Goal: Task Accomplishment & Management: Manage account settings

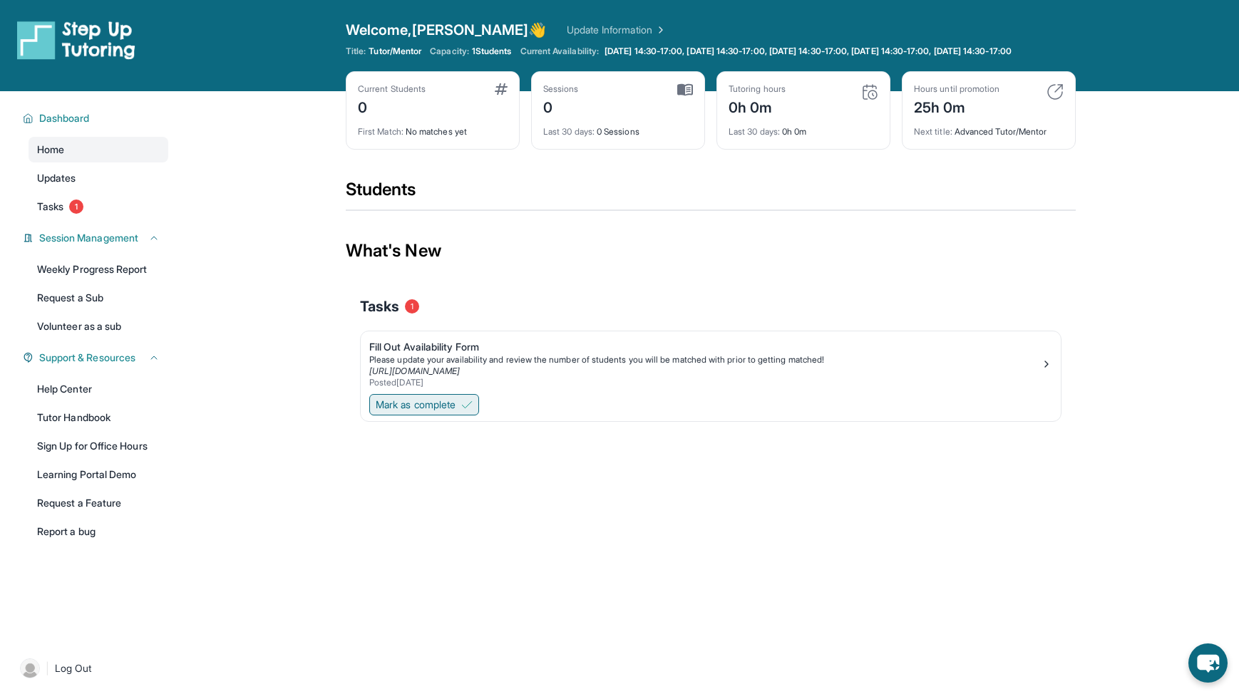
click at [437, 412] on span "Mark as complete" at bounding box center [416, 405] width 80 height 14
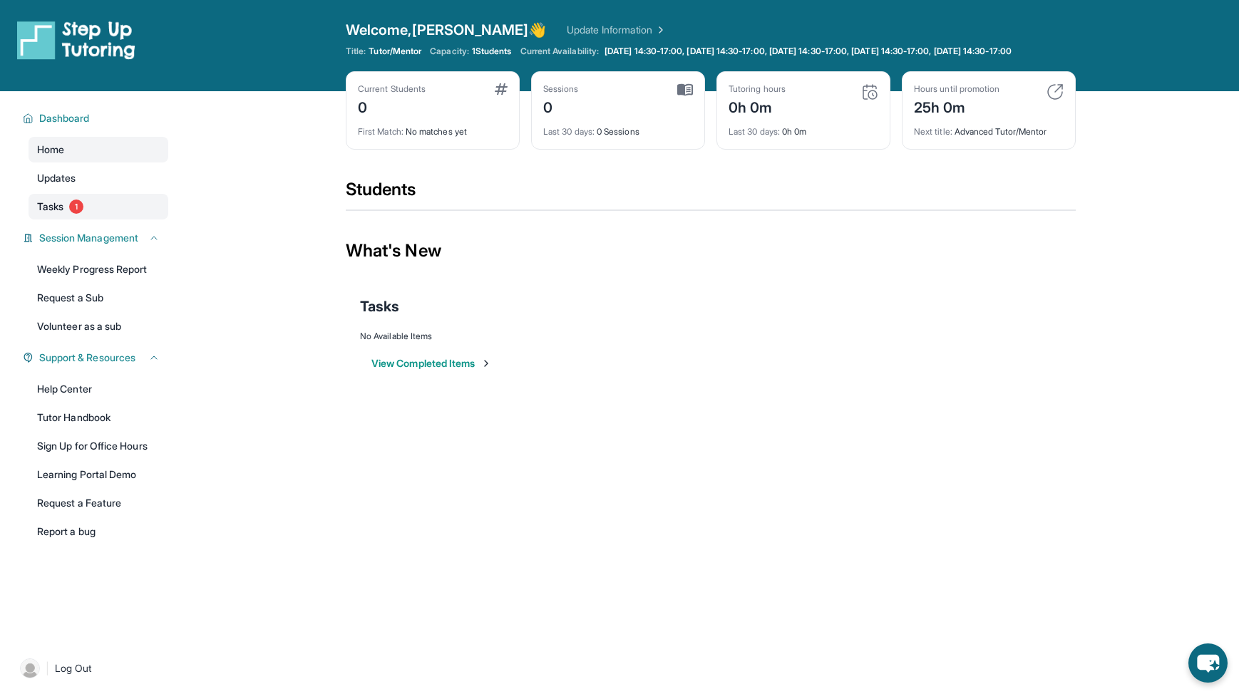
click at [68, 220] on link "Tasks 1" at bounding box center [99, 207] width 140 height 26
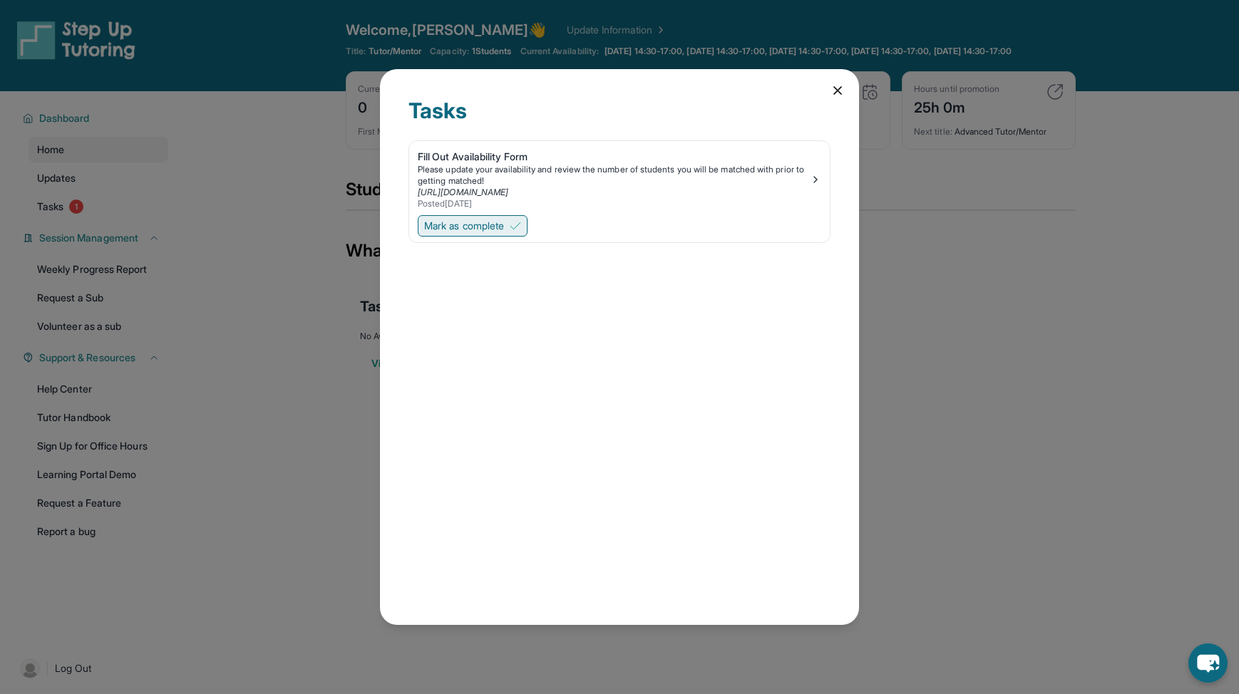
click at [510, 226] on button "Mark as complete" at bounding box center [473, 225] width 110 height 21
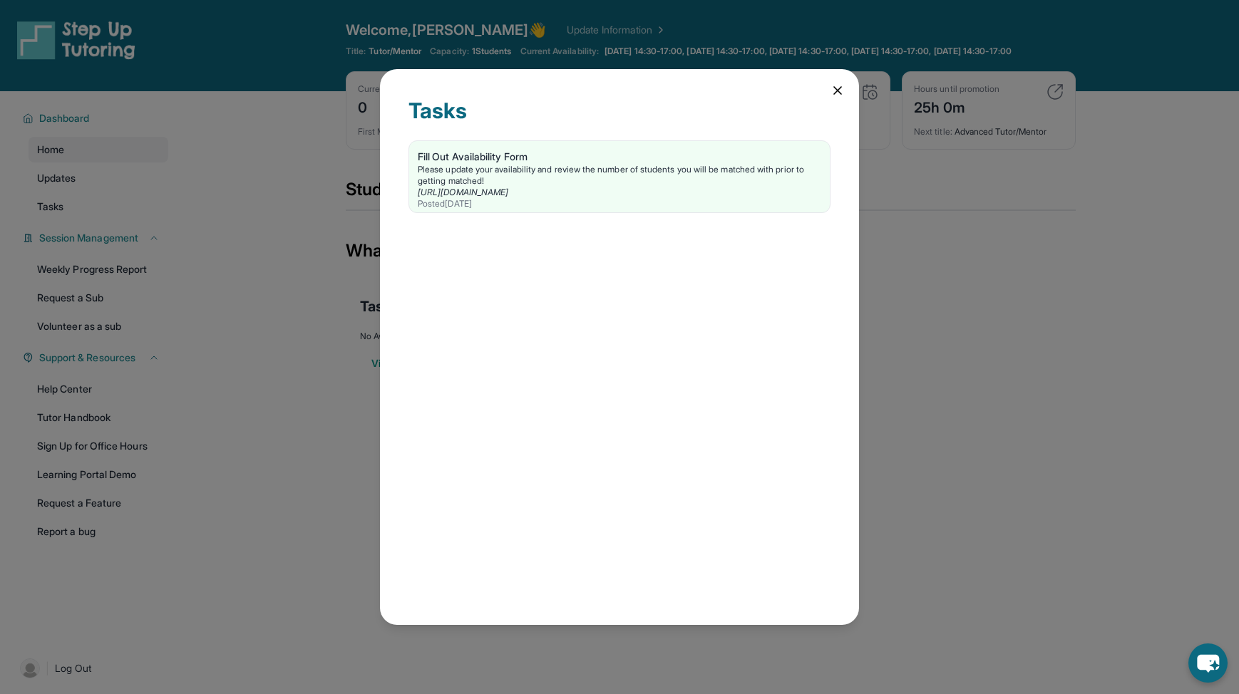
click at [838, 92] on icon at bounding box center [837, 90] width 7 height 7
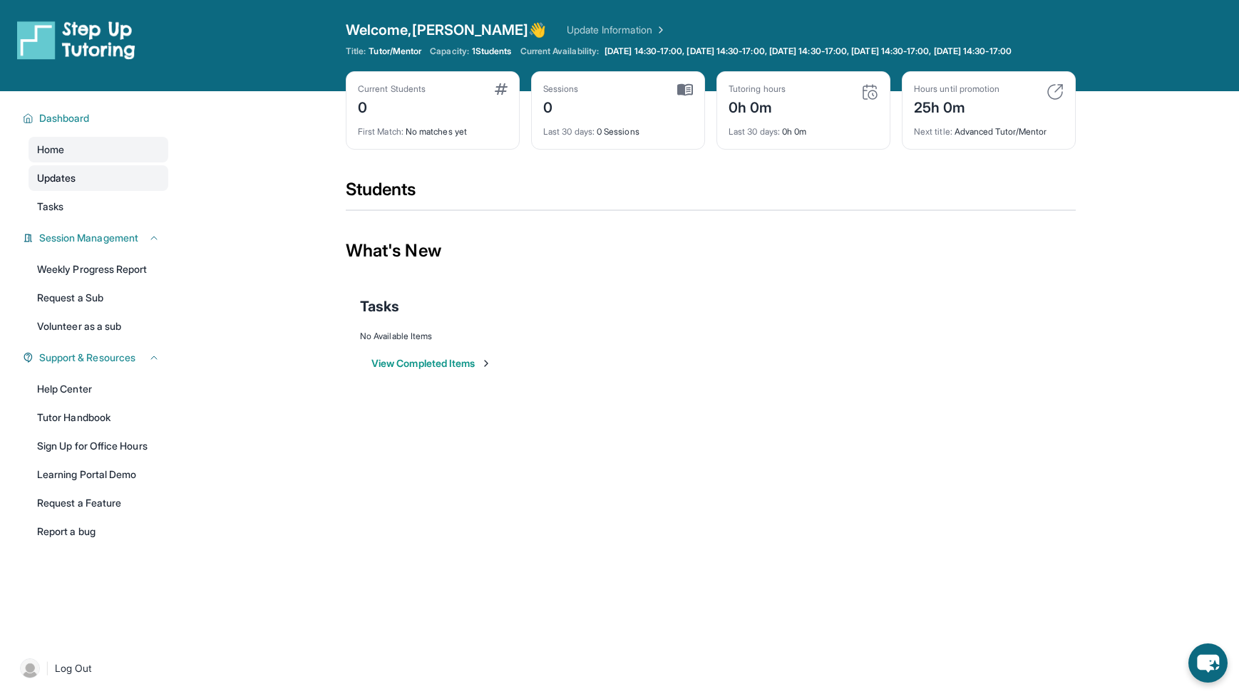
click at [100, 187] on link "Updates" at bounding box center [99, 178] width 140 height 26
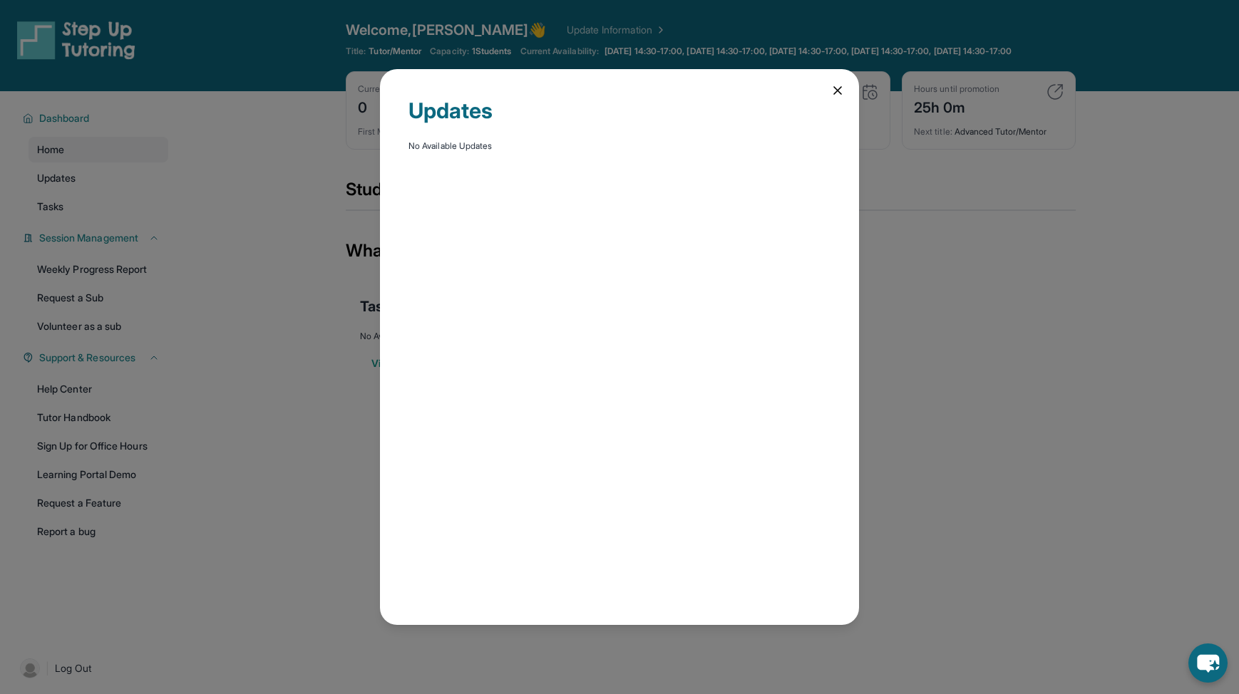
click at [846, 92] on div "Updates No Available Updates" at bounding box center [619, 346] width 479 height 555
click at [833, 93] on icon at bounding box center [838, 90] width 14 height 14
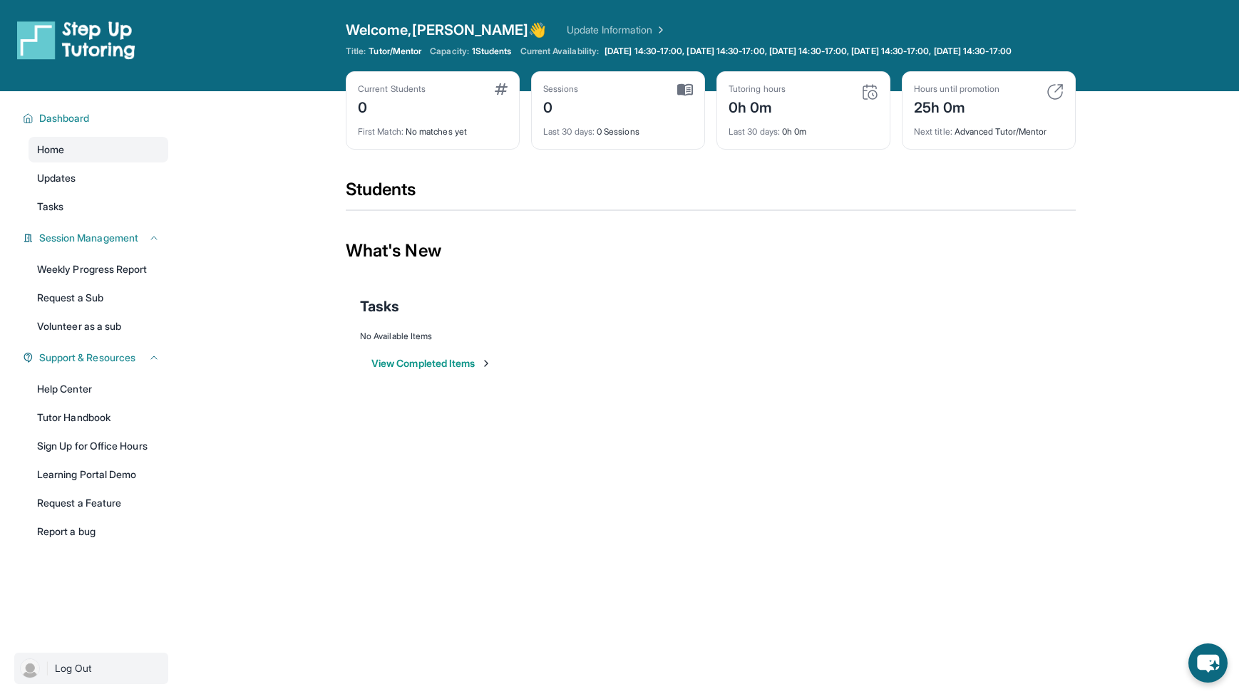
click at [27, 679] on img at bounding box center [30, 669] width 20 height 20
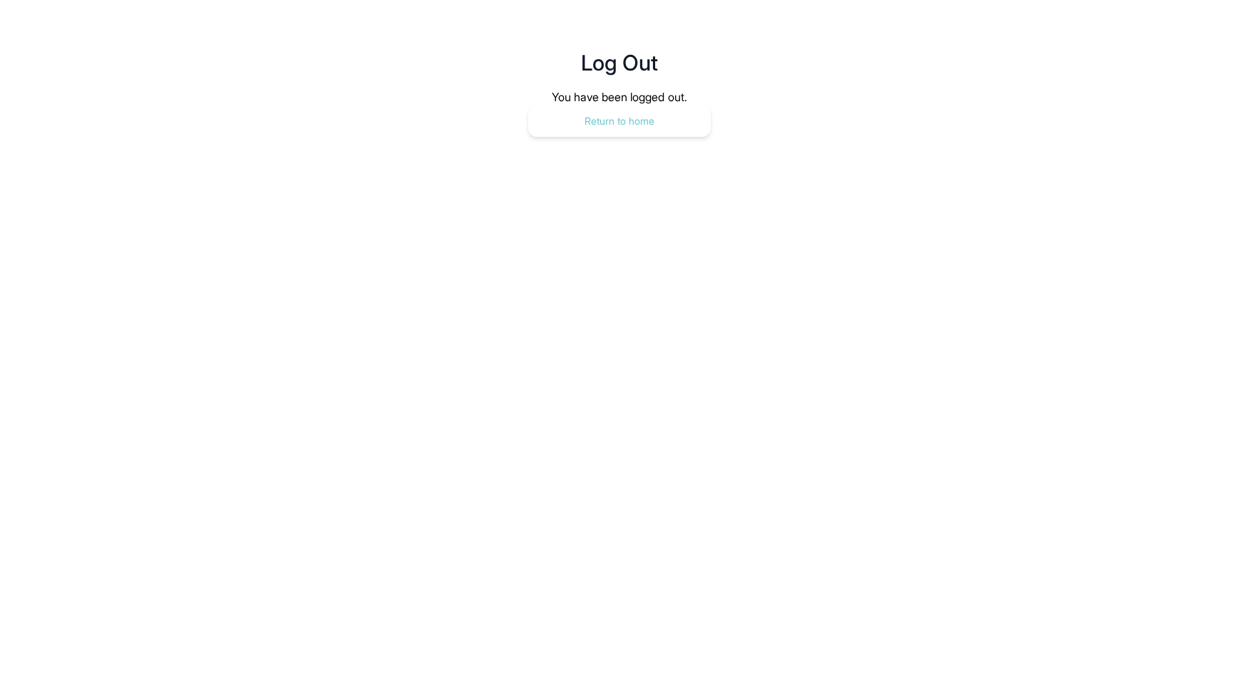
click at [604, 129] on button "Return to home" at bounding box center [619, 121] width 183 height 31
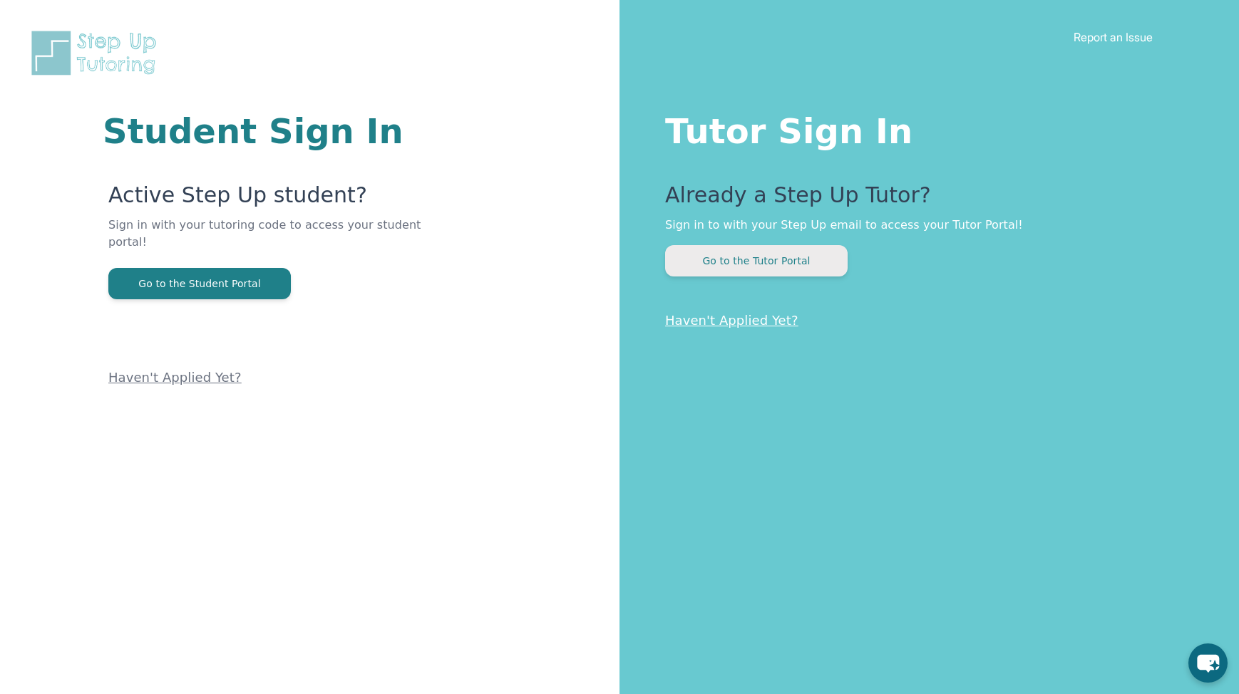
click at [801, 254] on button "Go to the Tutor Portal" at bounding box center [756, 260] width 183 height 31
